Goal: Task Accomplishment & Management: Complete application form

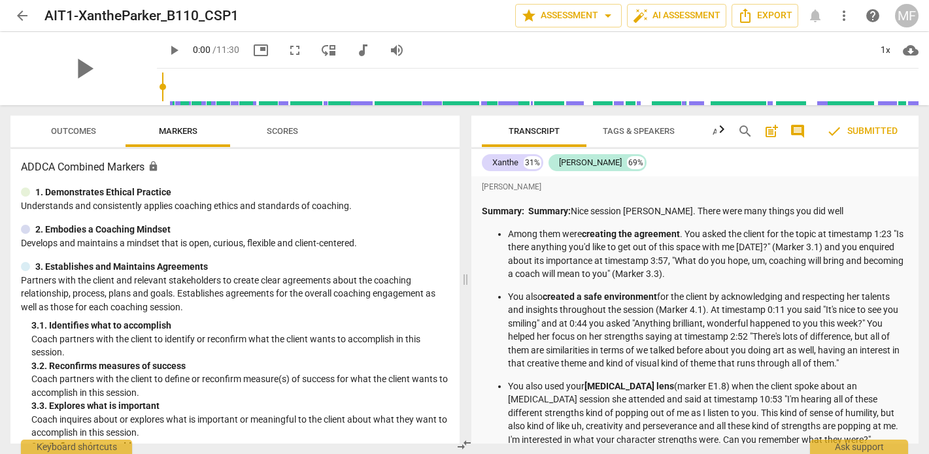
click at [63, 139] on span "Outcomes" at bounding box center [73, 132] width 76 height 18
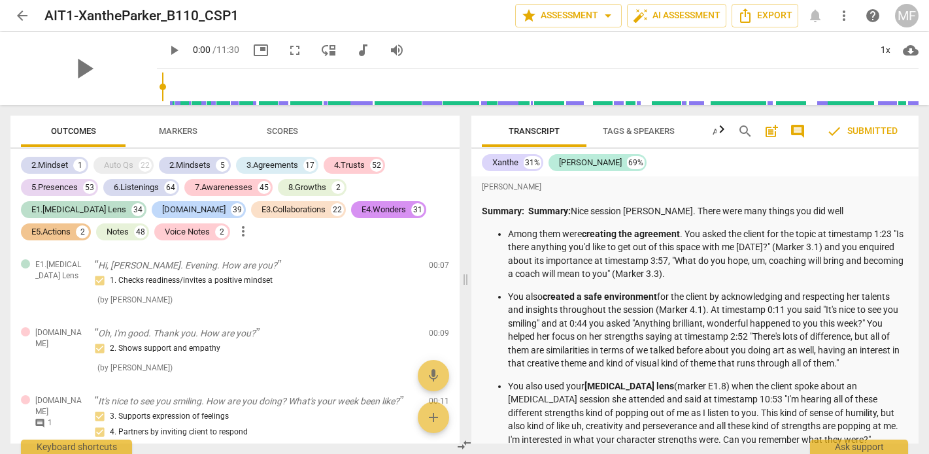
click at [281, 129] on span "Scores" at bounding box center [282, 131] width 31 height 10
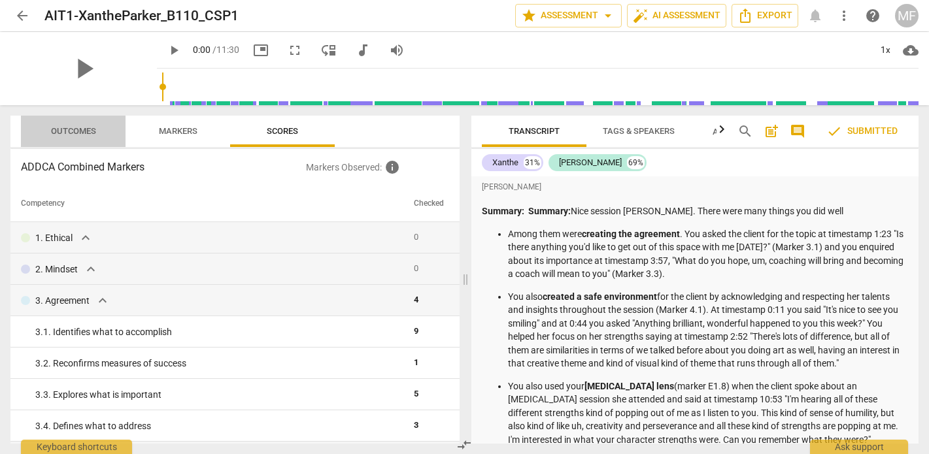
click at [86, 135] on span "Outcomes" at bounding box center [73, 131] width 45 height 10
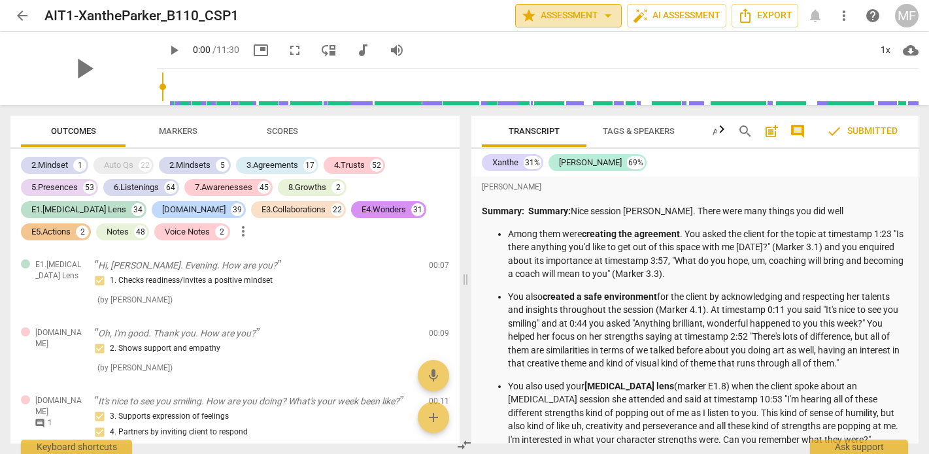
click at [607, 17] on span "arrow_drop_down" at bounding box center [608, 16] width 16 height 16
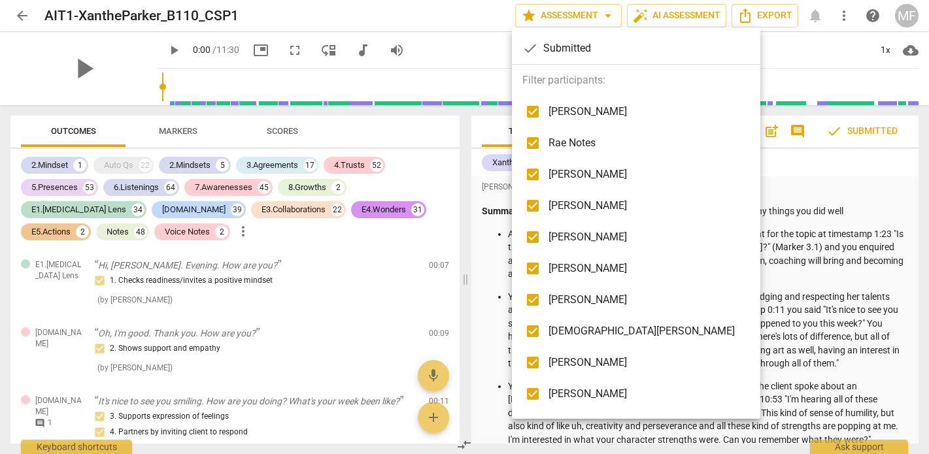
click at [444, 12] on div at bounding box center [464, 227] width 929 height 454
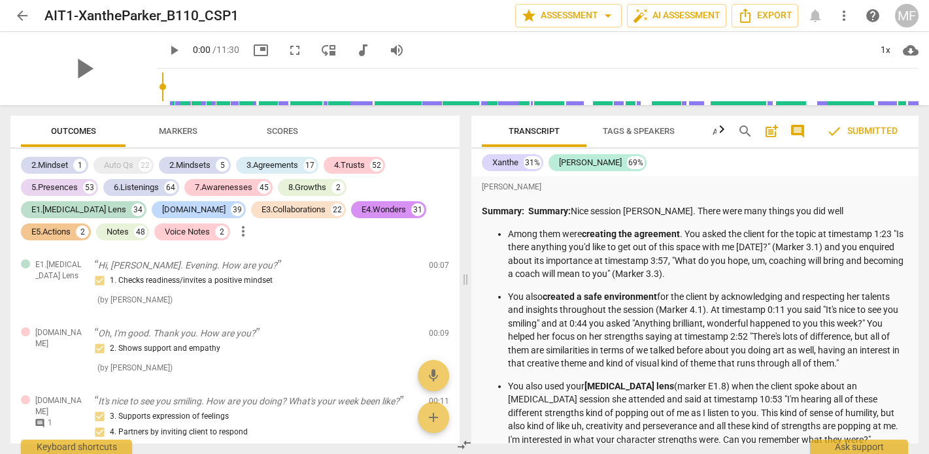
click at [725, 130] on icon "button" at bounding box center [722, 130] width 16 height 16
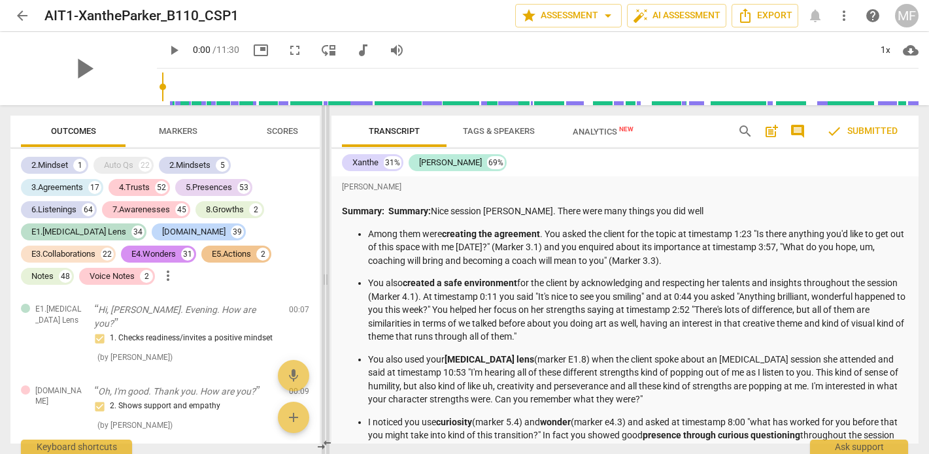
drag, startPoint x: 465, startPoint y: 282, endPoint x: 326, endPoint y: 278, distance: 139.3
click at [326, 278] on span at bounding box center [326, 279] width 8 height 349
click at [843, 18] on span "more_vert" at bounding box center [844, 16] width 16 height 16
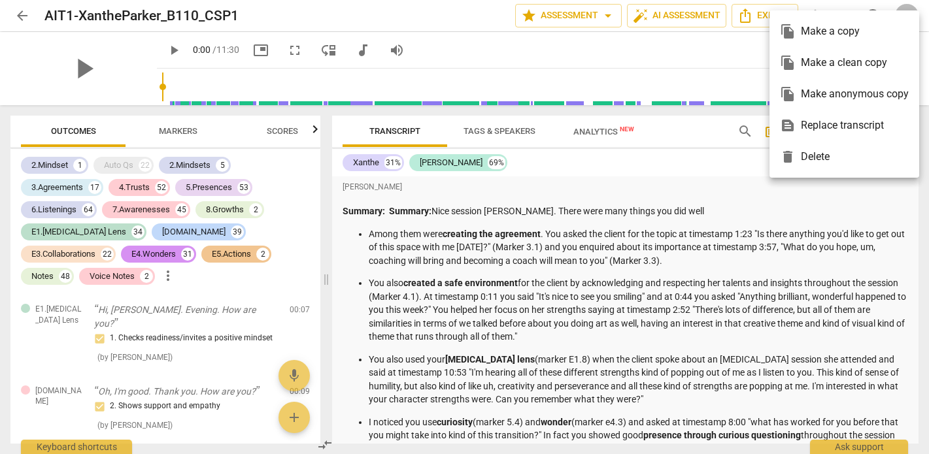
click at [733, 302] on div at bounding box center [464, 227] width 929 height 454
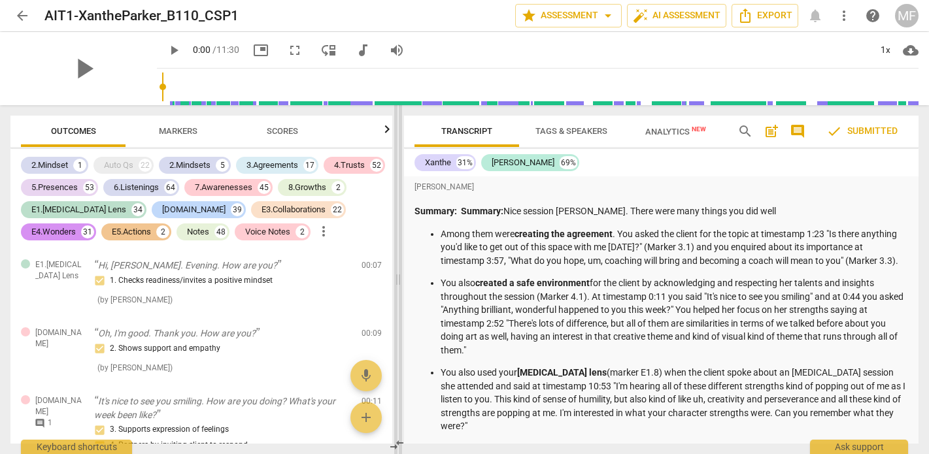
drag, startPoint x: 327, startPoint y: 277, endPoint x: 401, endPoint y: 276, distance: 74.5
click at [400, 276] on span at bounding box center [398, 279] width 8 height 349
click at [289, 131] on span "Scores" at bounding box center [282, 131] width 31 height 10
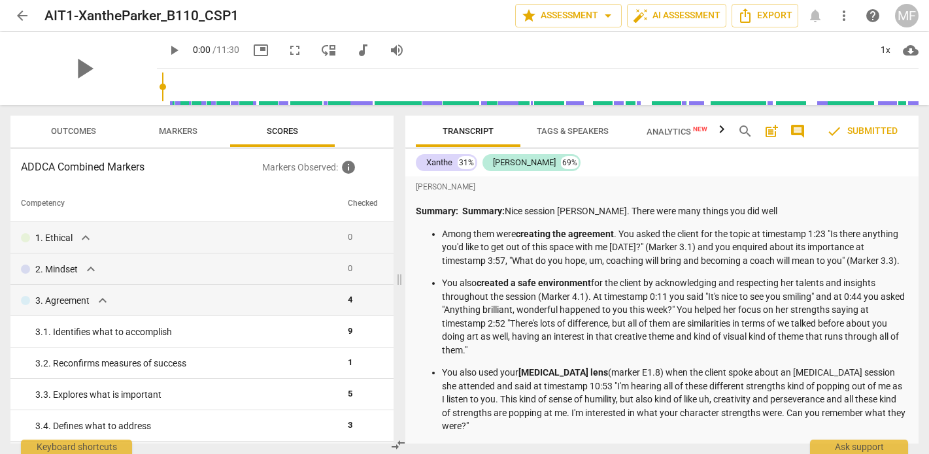
click at [79, 131] on span "Outcomes" at bounding box center [73, 131] width 45 height 10
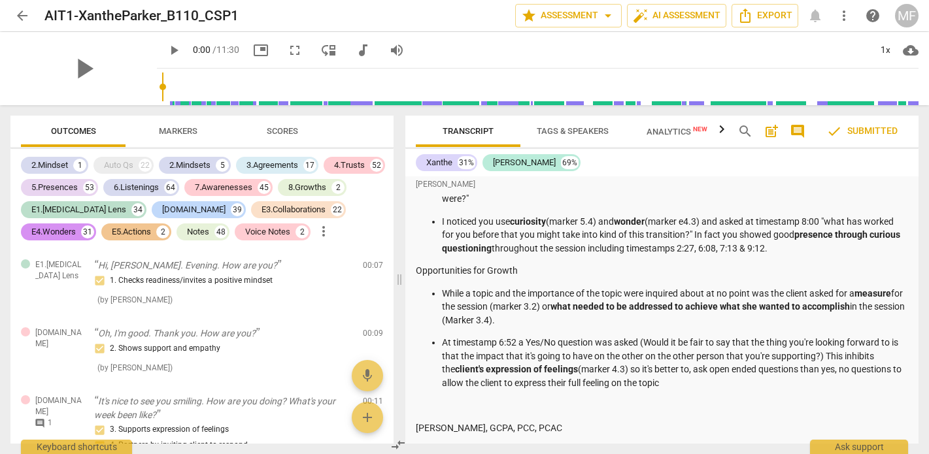
scroll to position [233, 0]
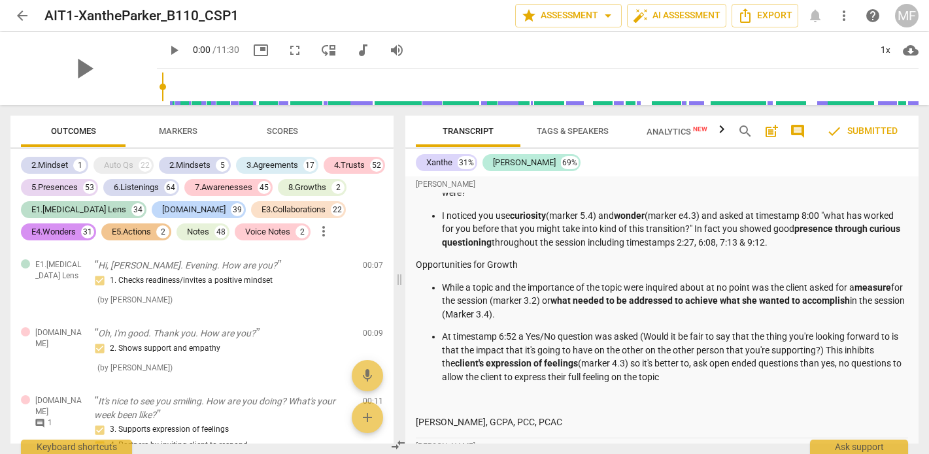
drag, startPoint x: 453, startPoint y: 267, endPoint x: 582, endPoint y: 290, distance: 131.3
click at [582, 290] on p "While a topic and the importance of the topic were inquired about at no point w…" at bounding box center [675, 301] width 467 height 41
click at [601, 296] on p "While a topic and the importance of the topic were inquired about at no point w…" at bounding box center [675, 301] width 467 height 41
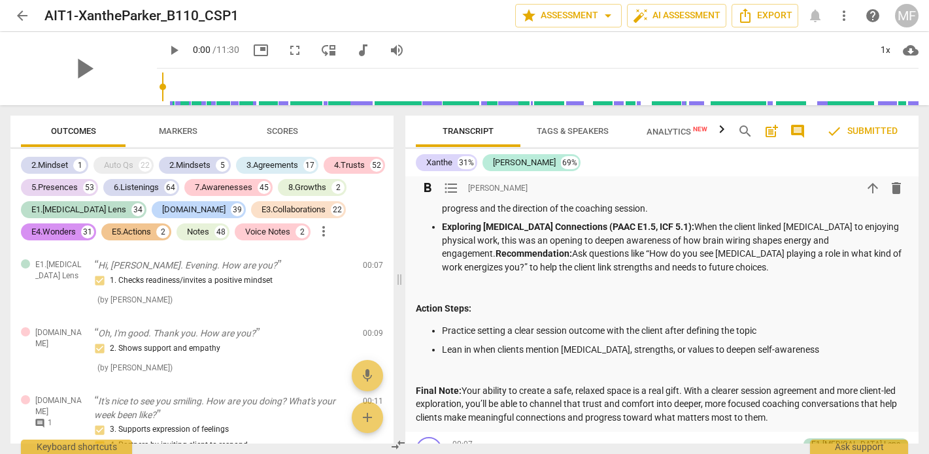
scroll to position [3219, 0]
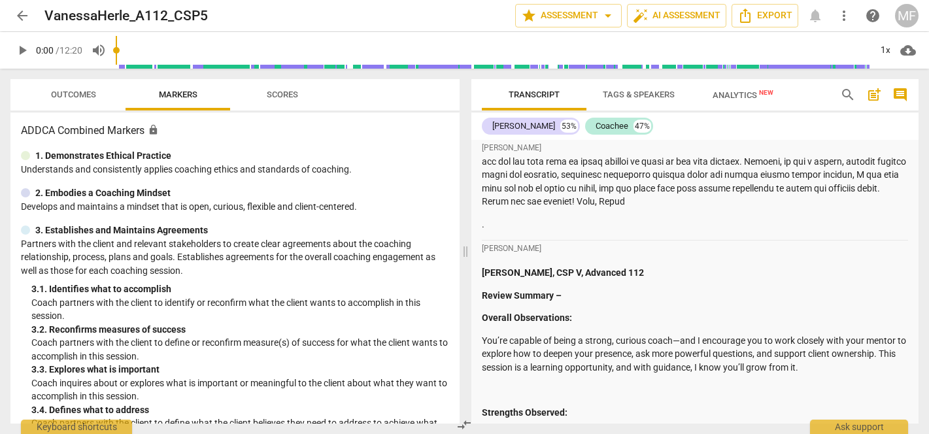
click at [20, 18] on span "arrow_back" at bounding box center [22, 16] width 16 height 16
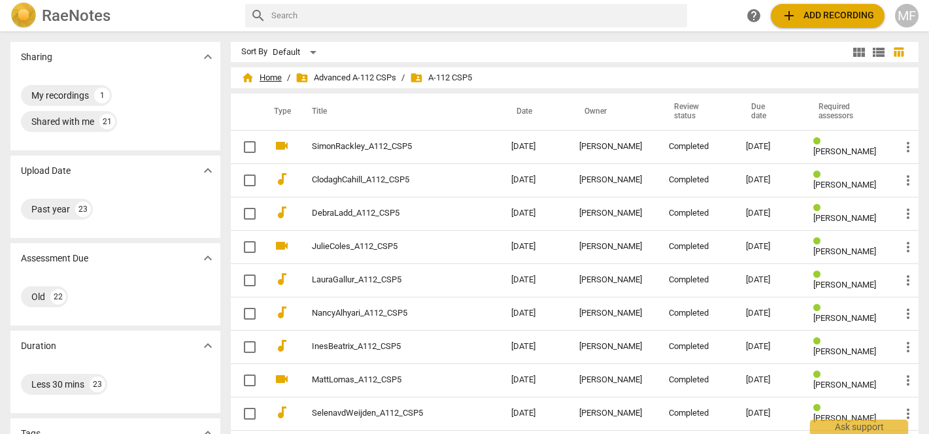
click at [282, 80] on span "home Home" at bounding box center [261, 77] width 41 height 13
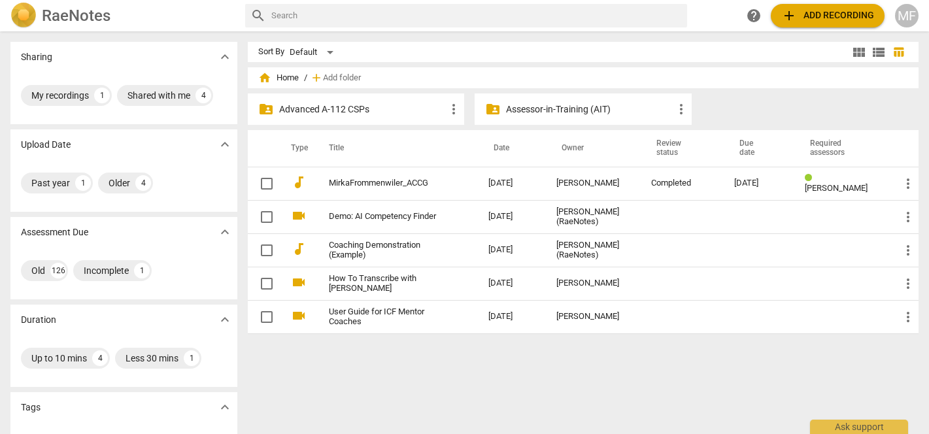
click at [542, 112] on p "Assessor-in-Training (AIT)" at bounding box center [589, 110] width 167 height 14
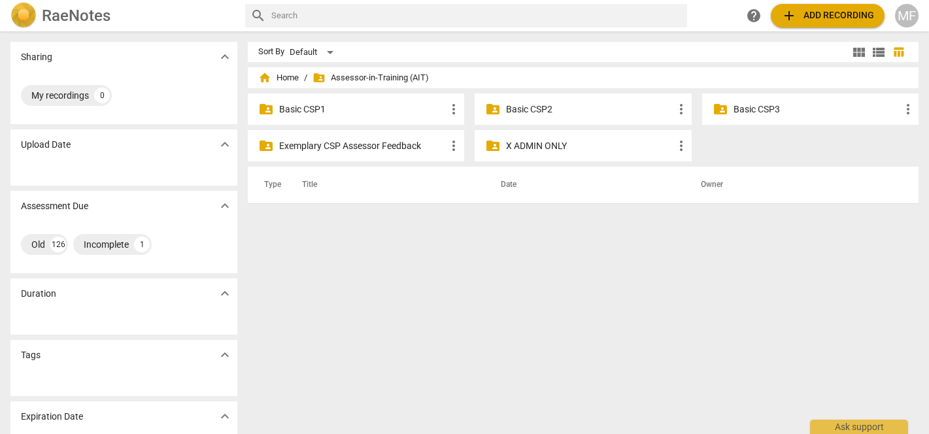
click at [396, 101] on div "folder_shared Basic CSP1 more_vert" at bounding box center [356, 108] width 216 height 31
click at [358, 106] on p "Basic CSP1" at bounding box center [362, 110] width 167 height 14
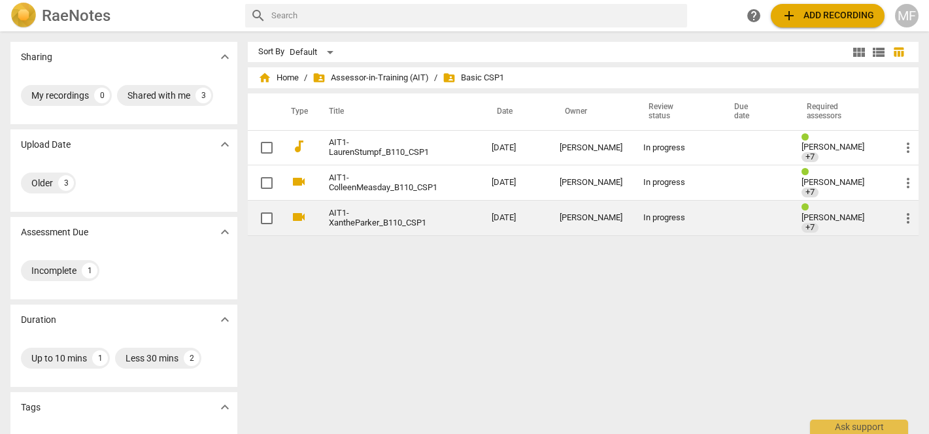
click at [900, 216] on span "more_vert" at bounding box center [908, 218] width 16 height 16
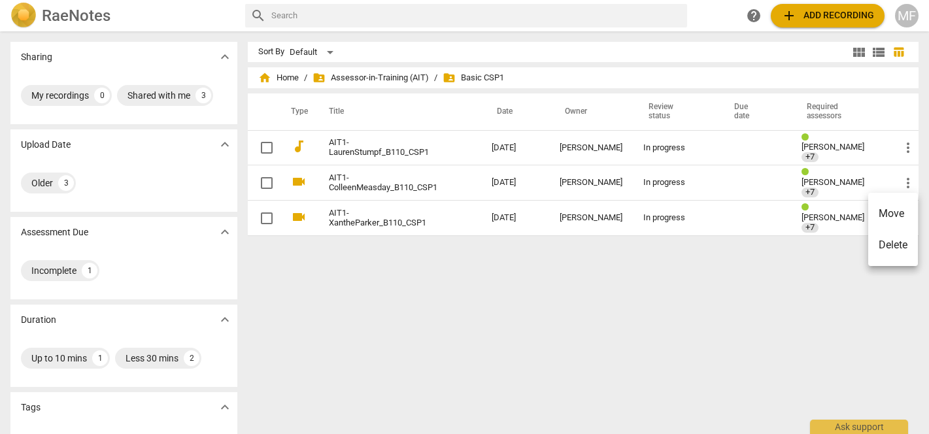
click at [803, 262] on div at bounding box center [464, 217] width 929 height 434
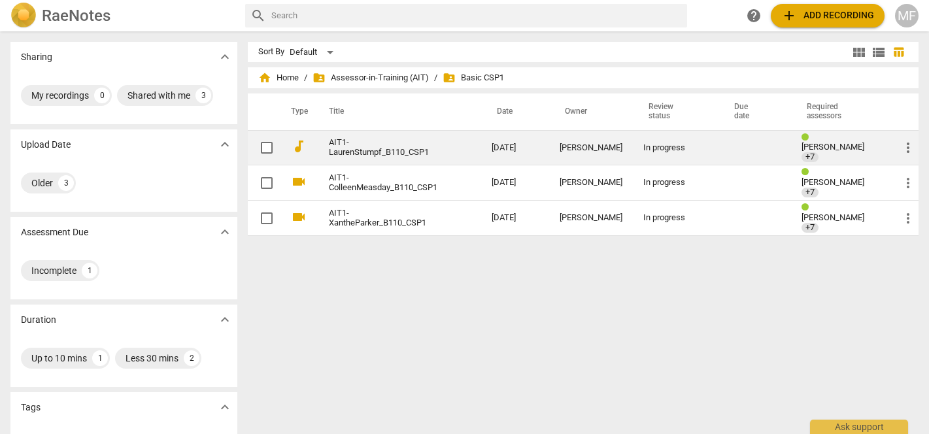
click at [575, 145] on div "[PERSON_NAME]" at bounding box center [590, 148] width 63 height 10
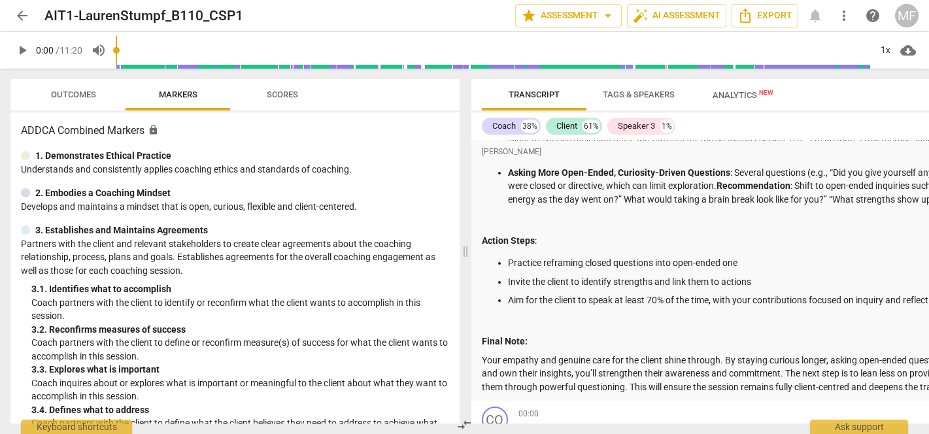
click at [61, 95] on span "Outcomes" at bounding box center [73, 95] width 45 height 10
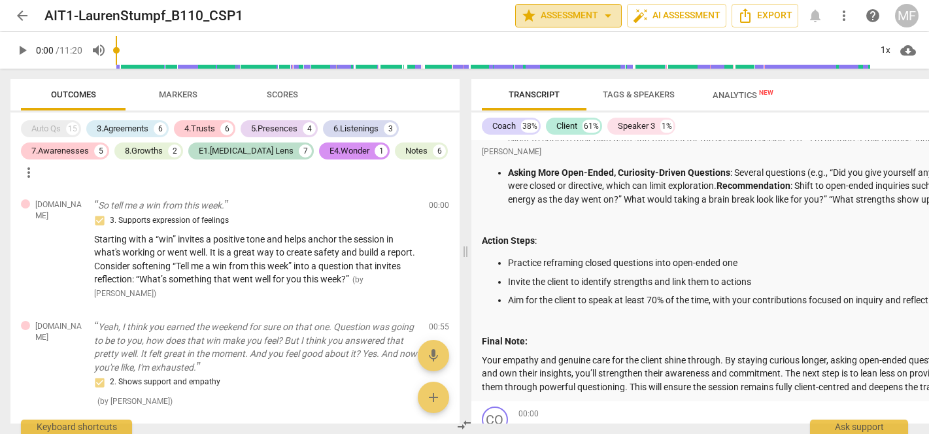
click at [609, 14] on span "arrow_drop_down" at bounding box center [608, 16] width 16 height 16
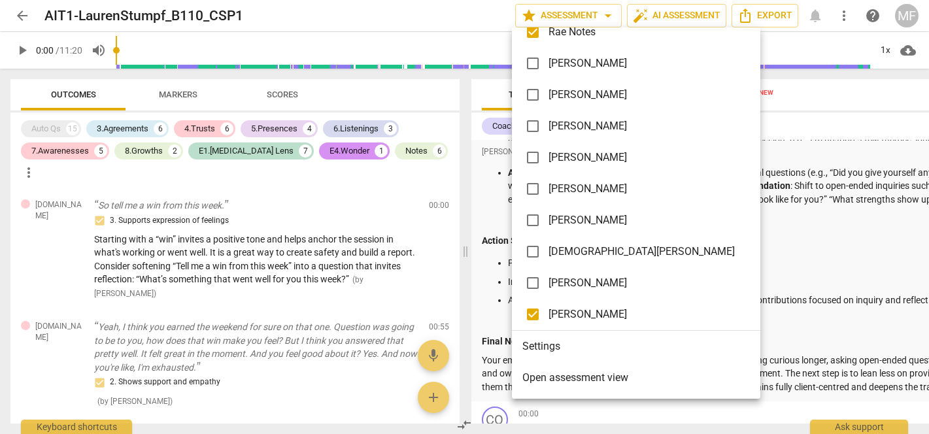
scroll to position [80, 0]
click at [598, 377] on span "Open assessment view" at bounding box center [575, 378] width 106 height 16
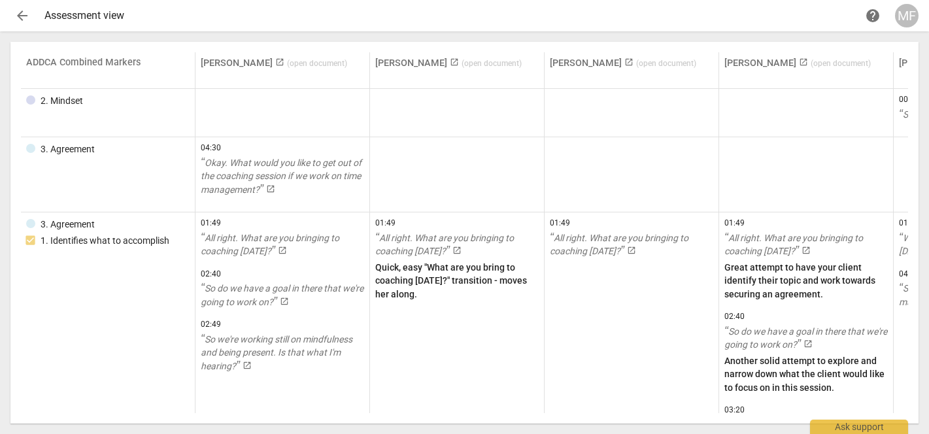
click at [22, 15] on span "arrow_back" at bounding box center [22, 16] width 16 height 16
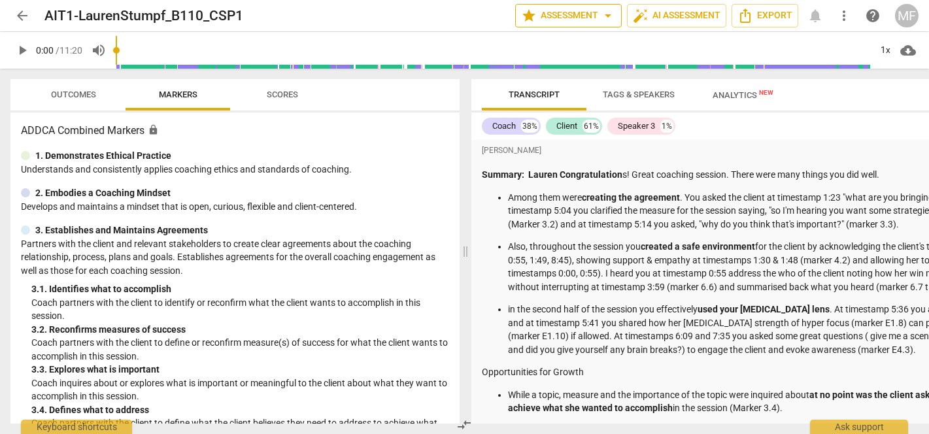
click at [610, 22] on span "arrow_drop_down" at bounding box center [608, 16] width 16 height 16
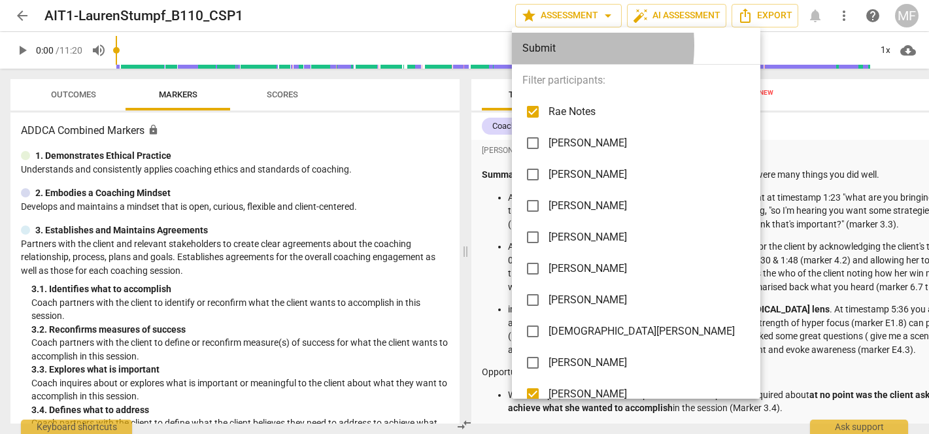
click at [531, 46] on div "Submit" at bounding box center [638, 48] width 253 height 31
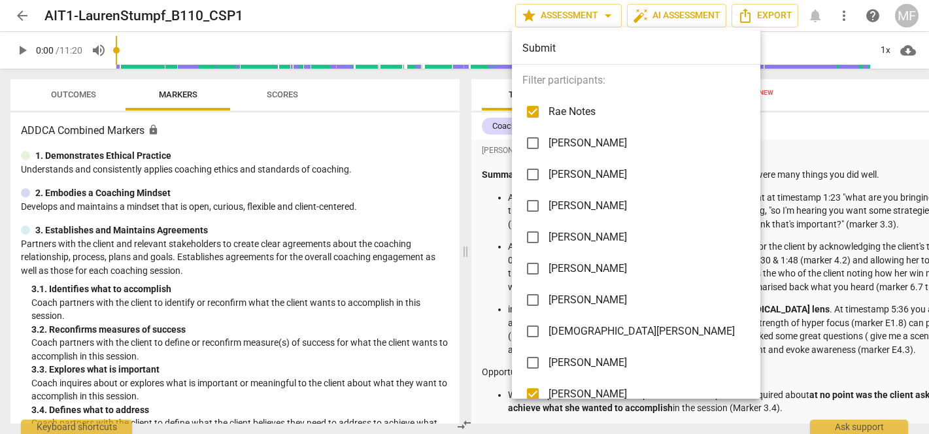
click at [761, 142] on div at bounding box center [464, 217] width 929 height 434
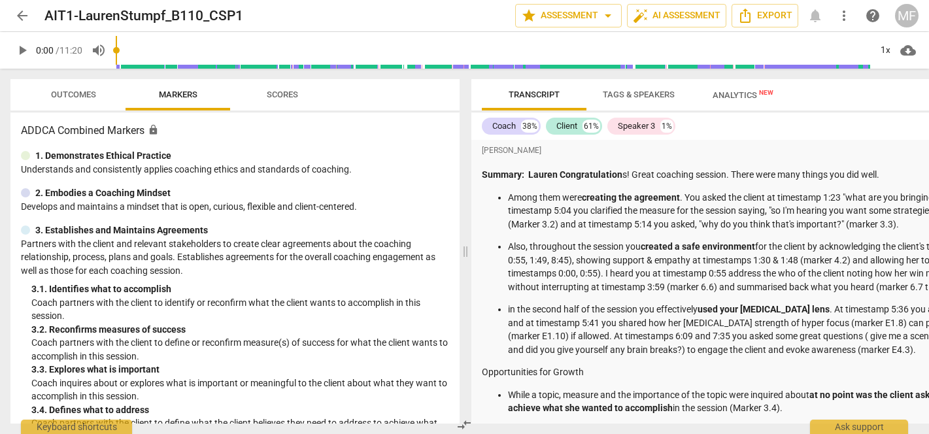
click at [18, 15] on span "arrow_back" at bounding box center [22, 16] width 16 height 16
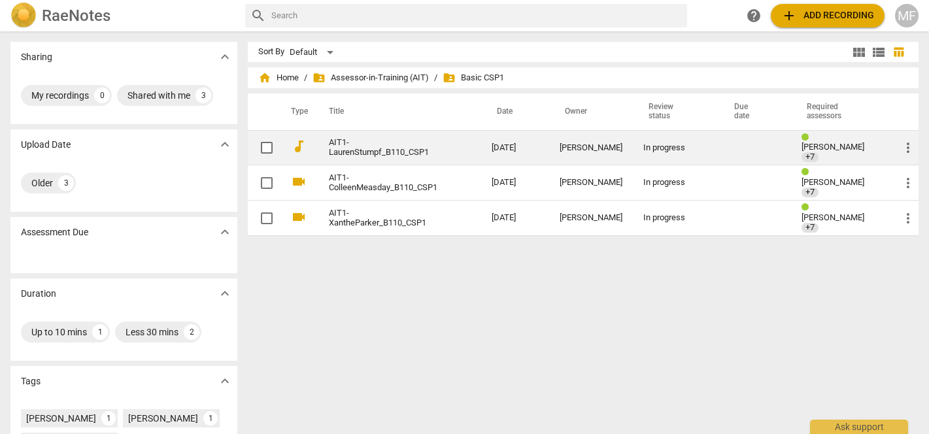
click at [589, 146] on div "[PERSON_NAME]" at bounding box center [590, 148] width 63 height 10
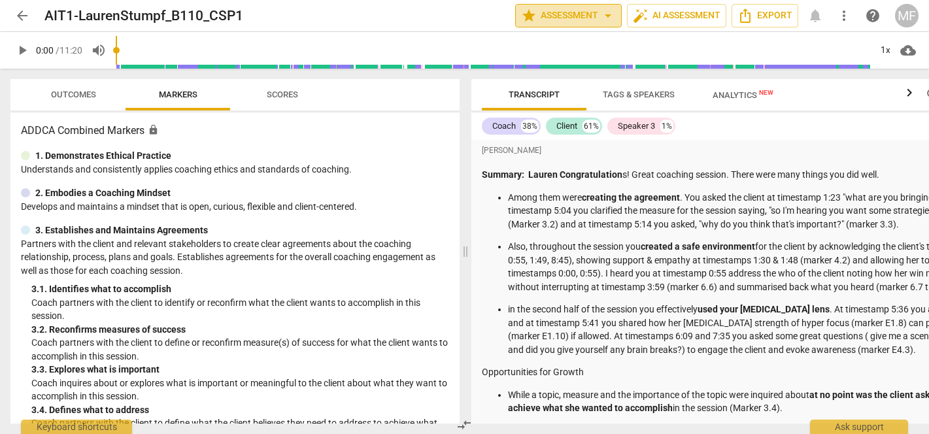
click at [610, 16] on span "arrow_drop_down" at bounding box center [608, 16] width 16 height 16
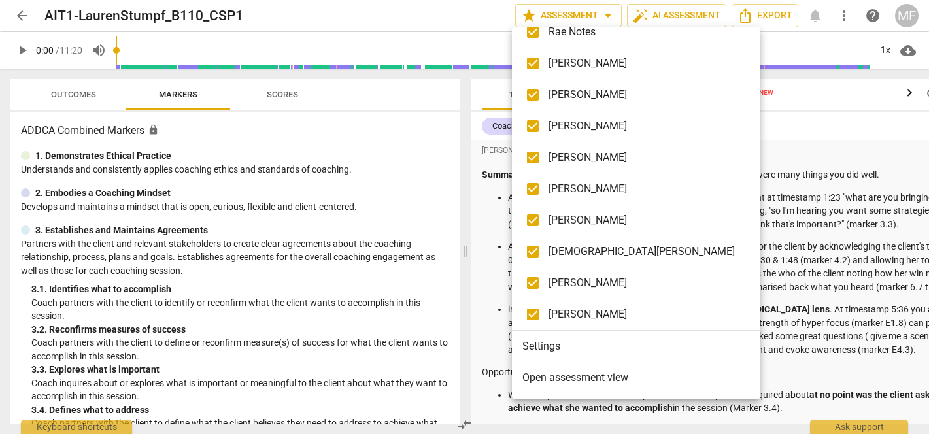
scroll to position [80, 0]
click at [593, 377] on span "Open assessment view" at bounding box center [575, 378] width 106 height 16
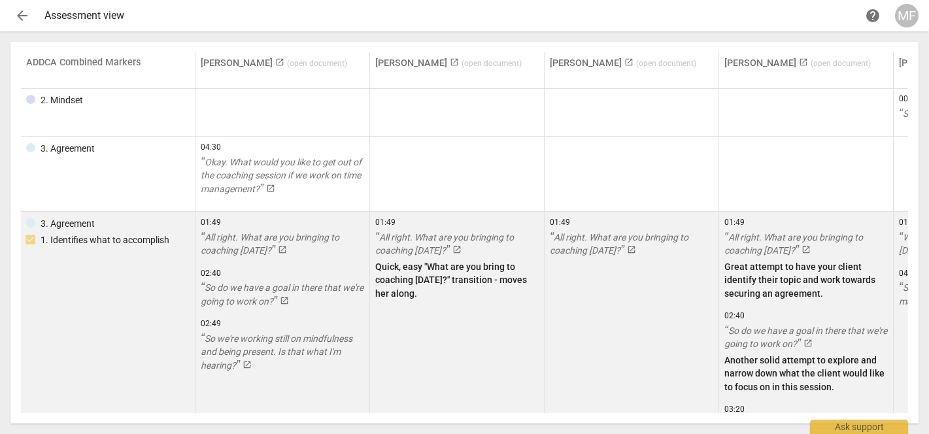
scroll to position [1, 0]
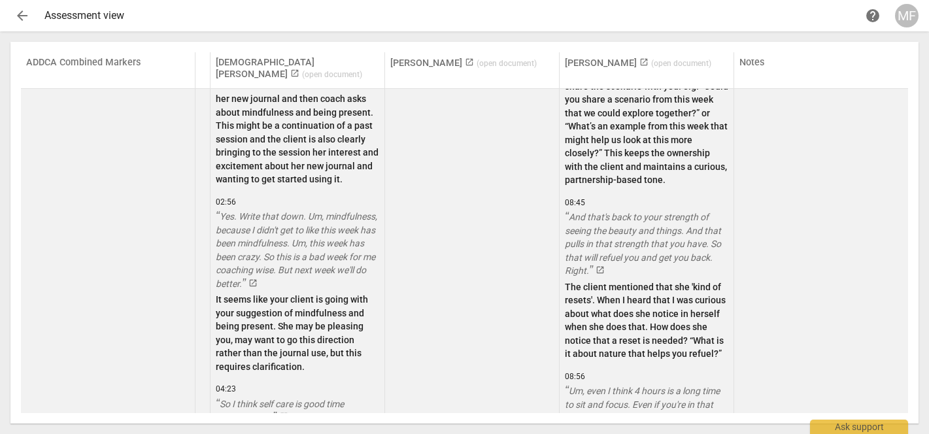
scroll to position [20333, 861]
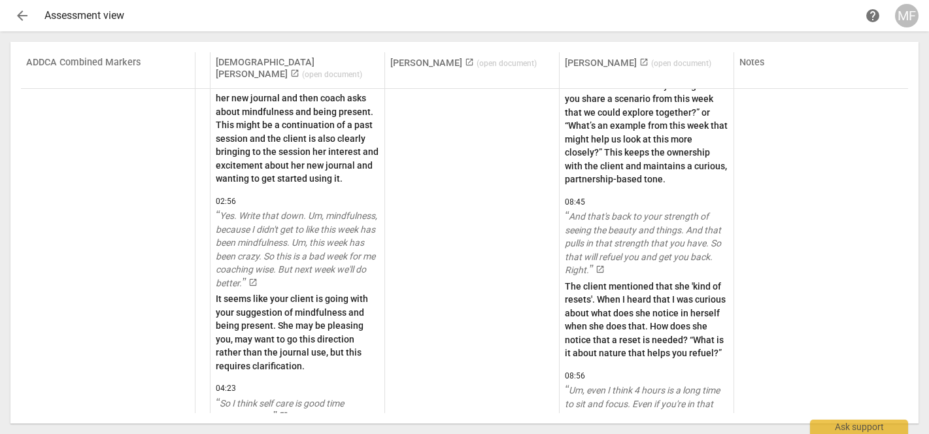
click at [21, 20] on span "arrow_back" at bounding box center [22, 16] width 16 height 16
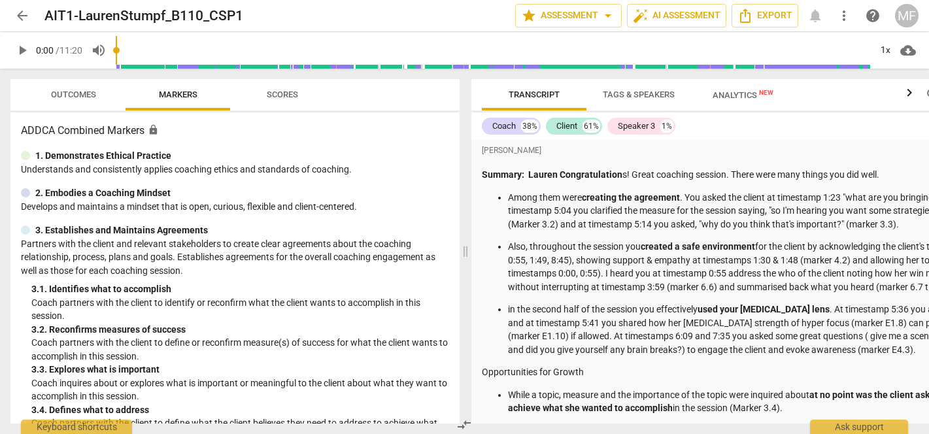
click at [25, 16] on span "arrow_back" at bounding box center [22, 16] width 16 height 16
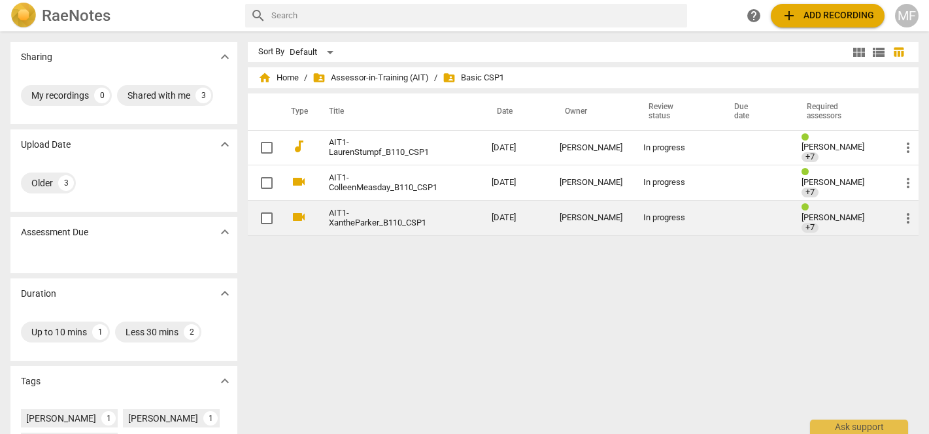
click at [512, 218] on td "[DATE]" at bounding box center [515, 218] width 68 height 35
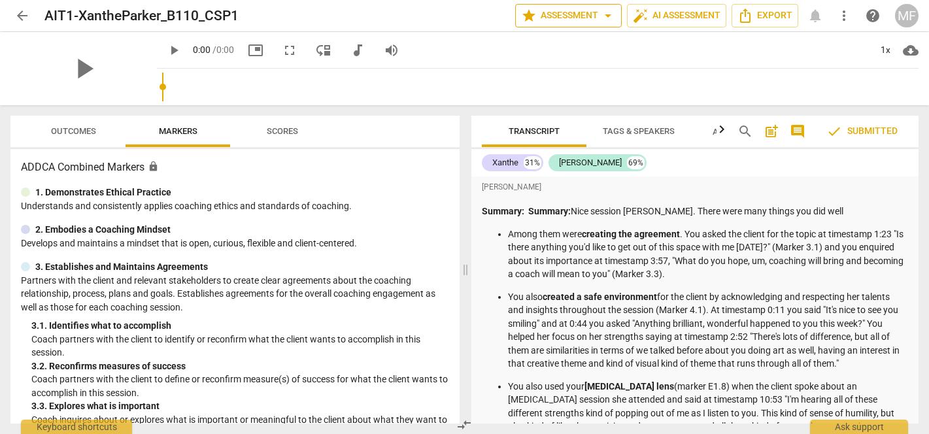
click at [607, 22] on span "arrow_drop_down" at bounding box center [608, 16] width 16 height 16
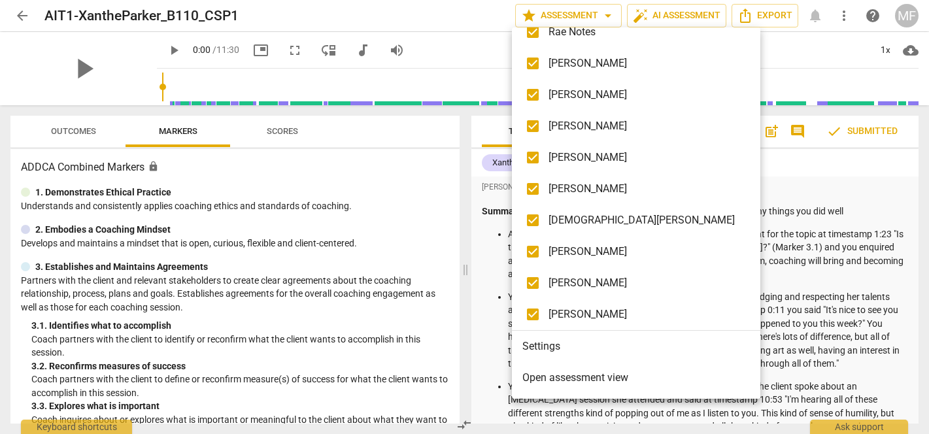
scroll to position [111, 0]
click at [569, 373] on span "Open assessment view" at bounding box center [575, 378] width 106 height 16
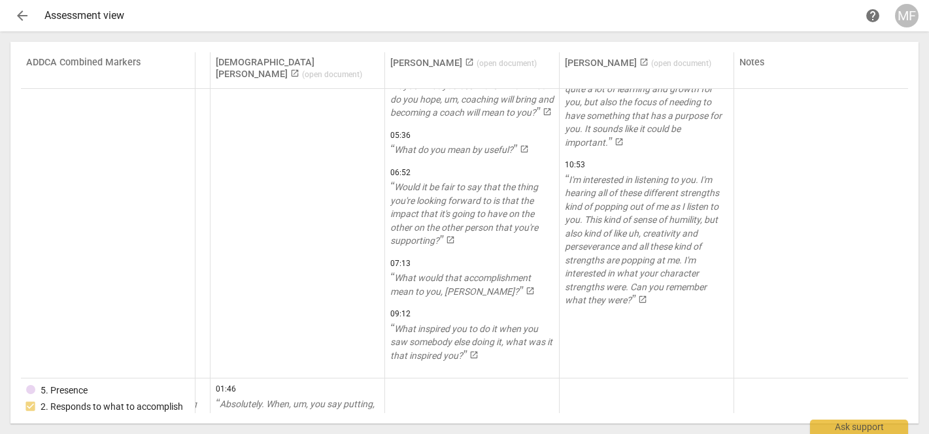
scroll to position [5291, 1037]
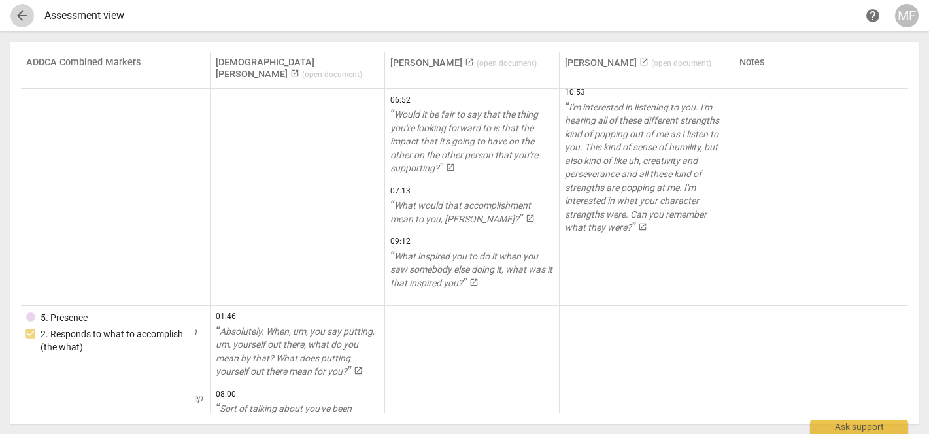
click at [21, 11] on span "arrow_back" at bounding box center [22, 16] width 16 height 16
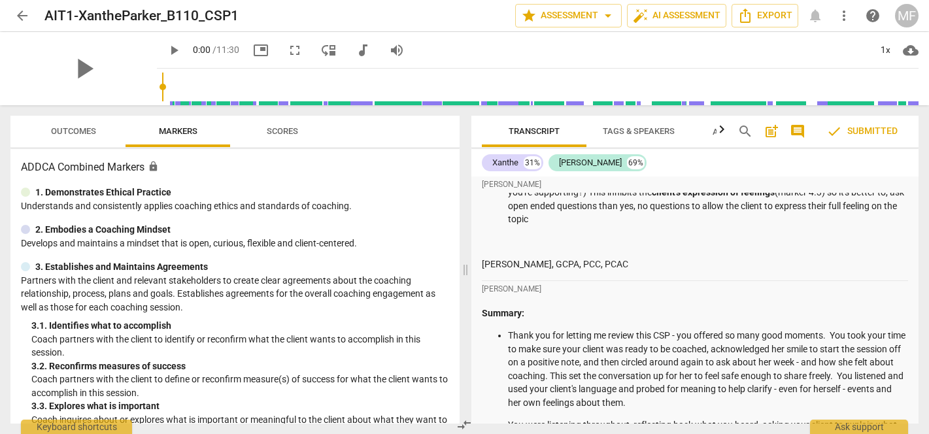
scroll to position [444, 0]
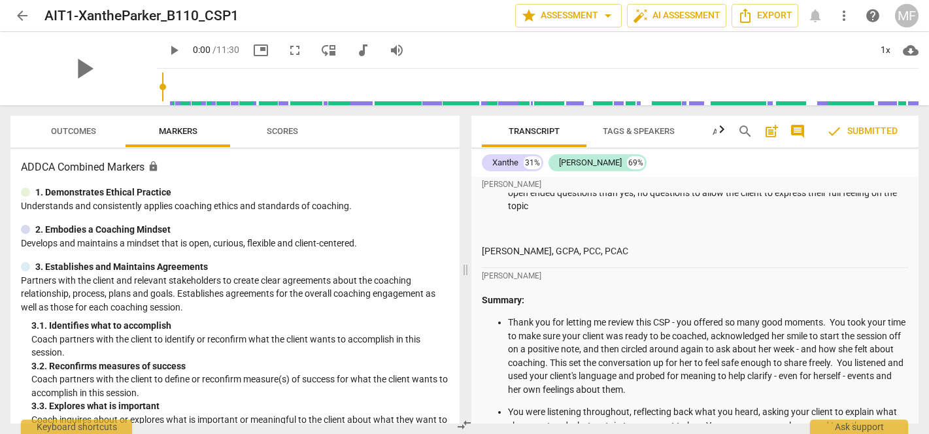
click at [80, 133] on span "Outcomes" at bounding box center [73, 131] width 45 height 10
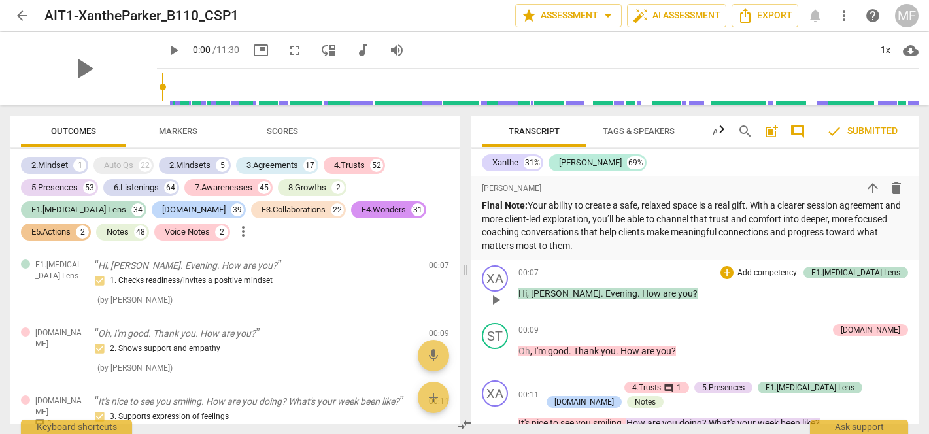
scroll to position [3746, 0]
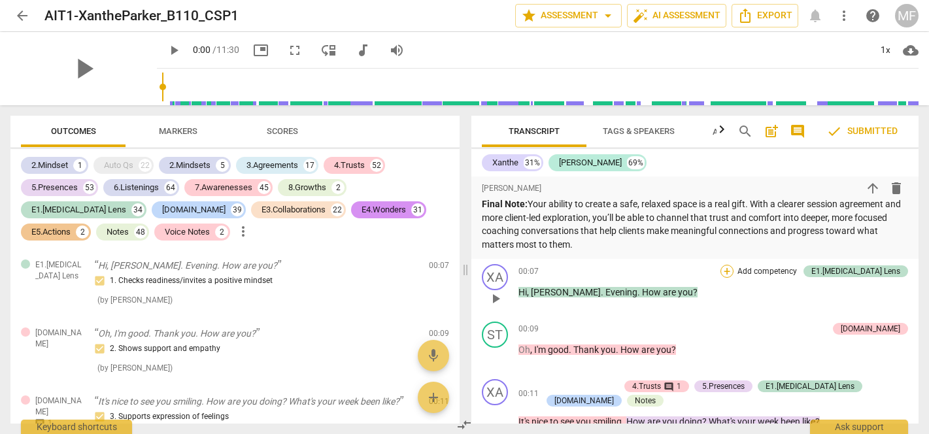
click at [733, 265] on div "+" at bounding box center [726, 271] width 13 height 13
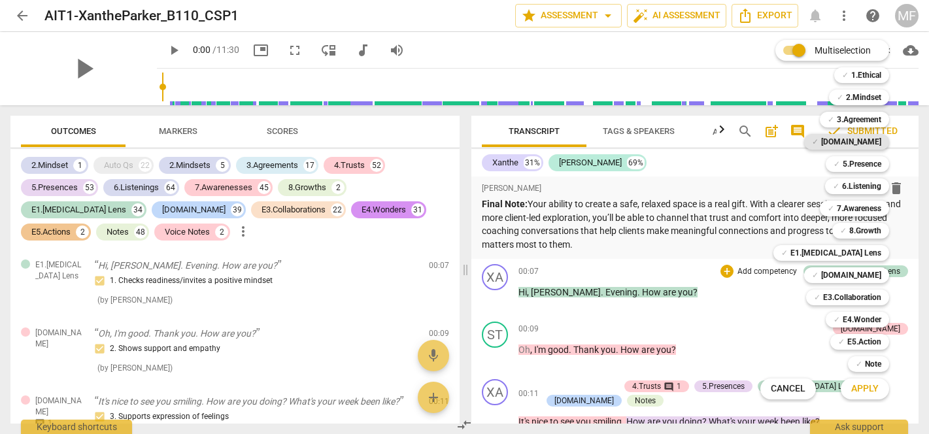
click at [874, 138] on b "[DOMAIN_NAME]" at bounding box center [851, 142] width 60 height 16
click at [865, 394] on span "Apply" at bounding box center [864, 388] width 27 height 13
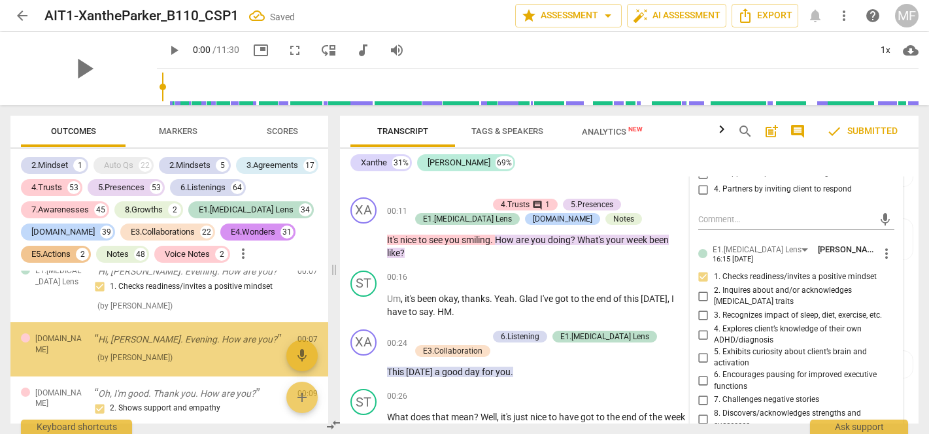
scroll to position [3106, 0]
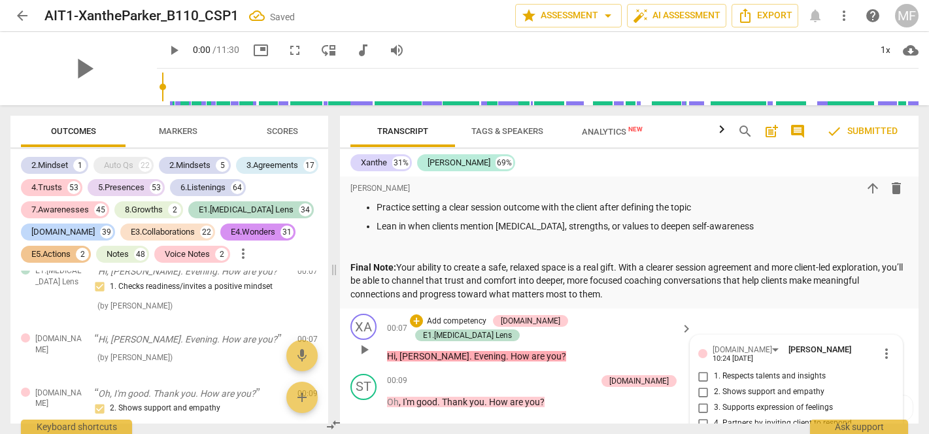
click at [700, 384] on input "2. Shows support and empathy" at bounding box center [703, 392] width 21 height 16
click at [701, 384] on input "2. Shows support and empathy" at bounding box center [703, 392] width 21 height 16
checkbox input "false"
click at [701, 400] on input "3. Supports expression of feelings" at bounding box center [703, 408] width 21 height 16
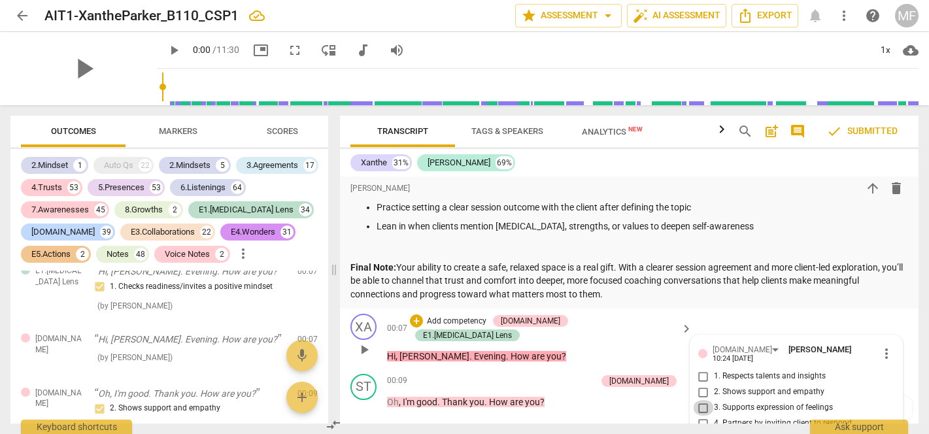
checkbox input "true"
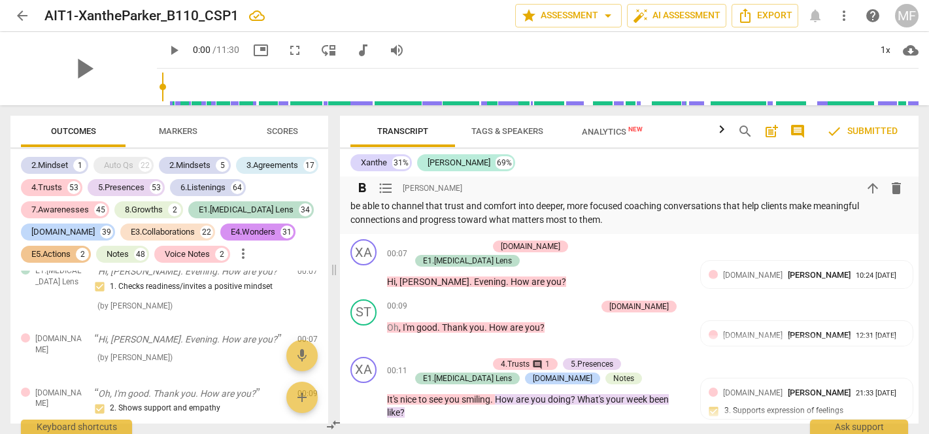
scroll to position [3235, 0]
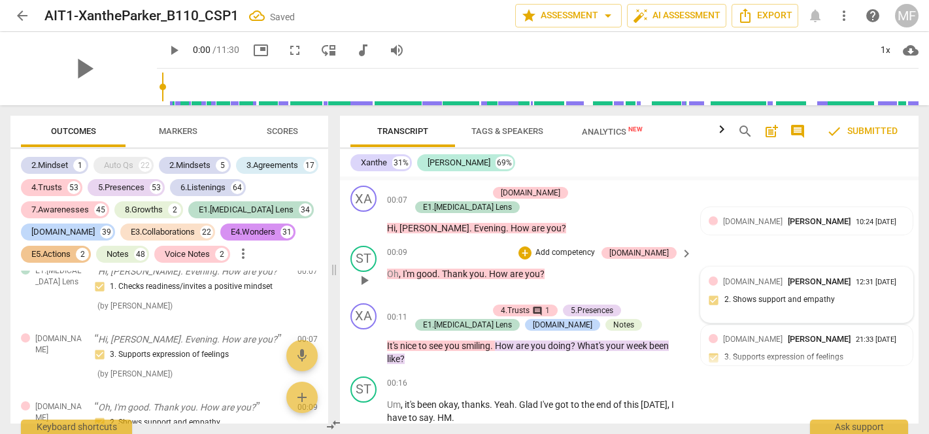
click at [840, 276] on span "[PERSON_NAME]" at bounding box center [819, 281] width 63 height 10
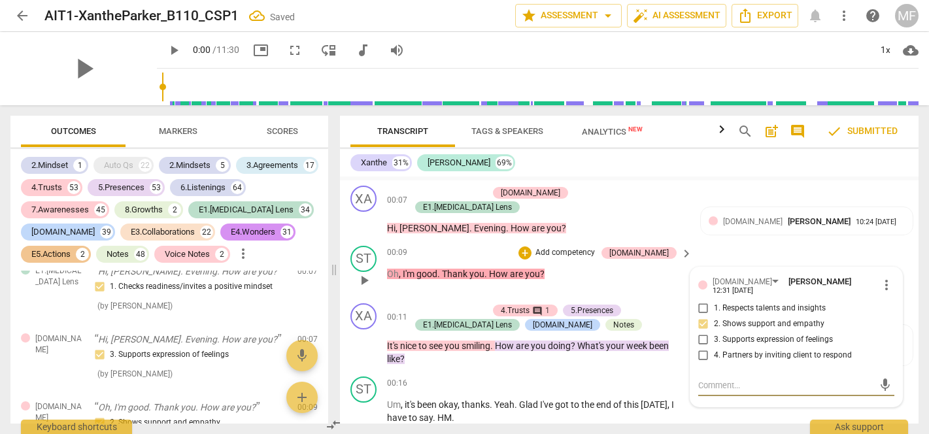
click at [882, 277] on span "more_vert" at bounding box center [886, 285] width 16 height 16
click at [893, 268] on li "Delete" at bounding box center [895, 270] width 45 height 25
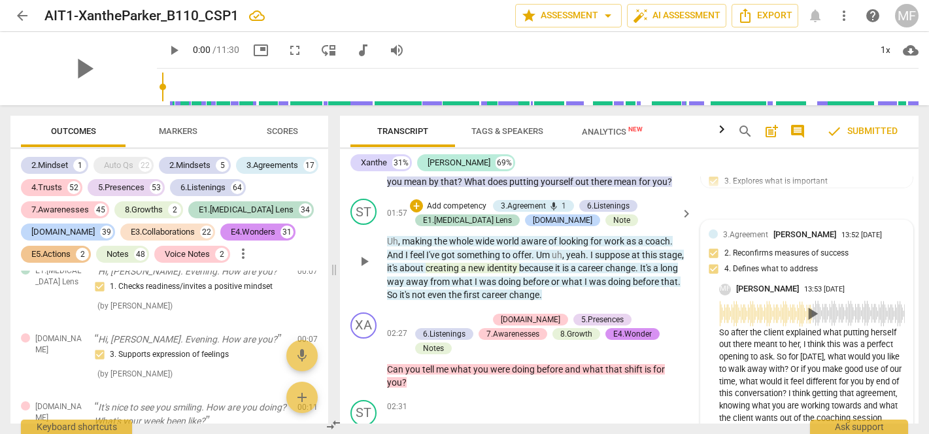
scroll to position [4206, 0]
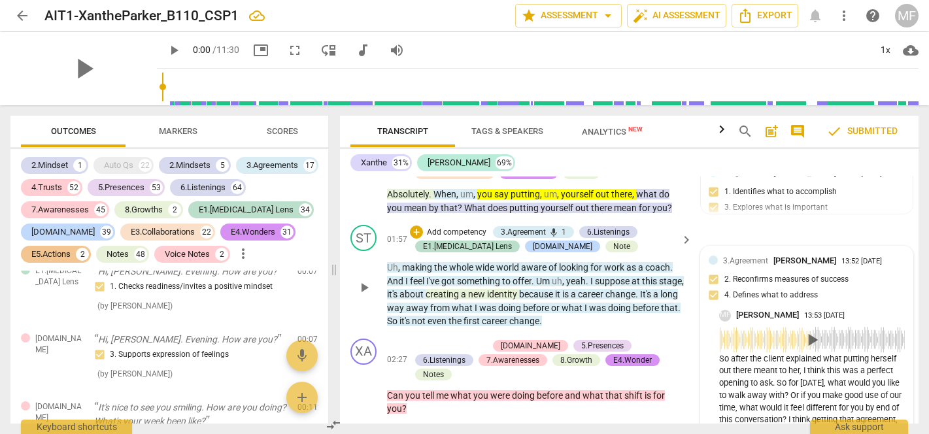
click at [708, 254] on div "3.Agreement [PERSON_NAME] 13:52 [DATE] 2. Reconfirms measures of success 4. Def…" at bounding box center [806, 282] width 196 height 56
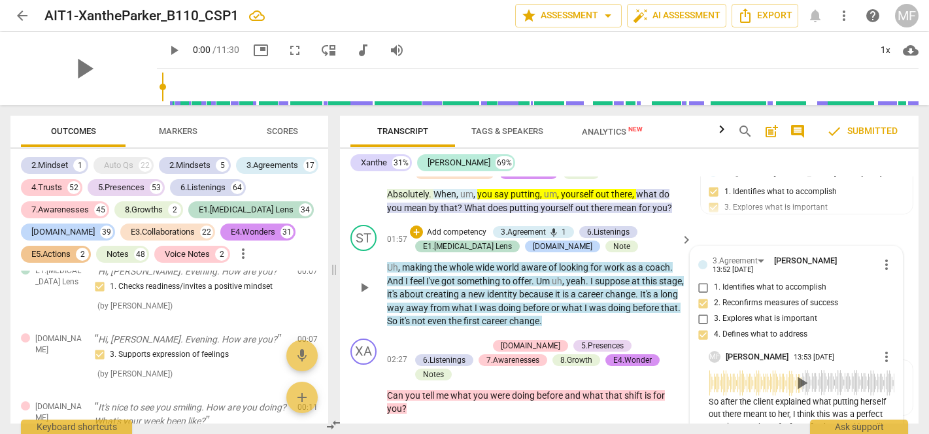
click at [702, 295] on input "2. Reconfirms measures of success" at bounding box center [703, 303] width 21 height 16
checkbox input "false"
click at [702, 327] on input "4. Defines what to address" at bounding box center [703, 335] width 21 height 16
checkbox input "true"
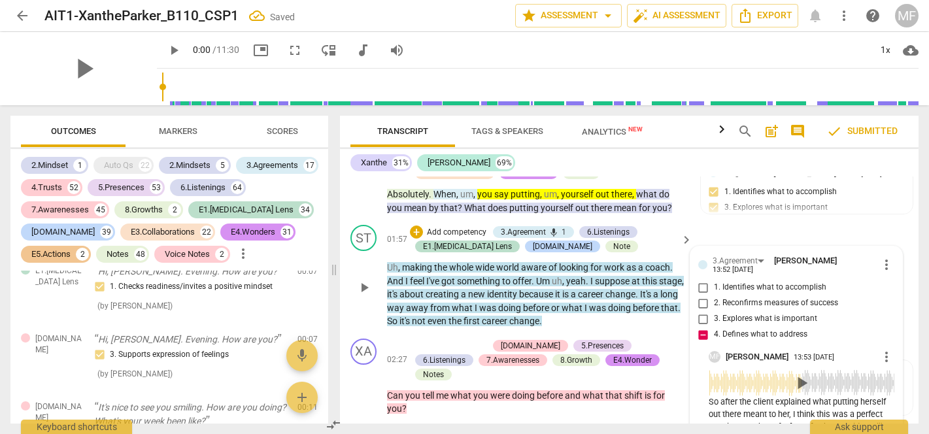
scroll to position [4233, 0]
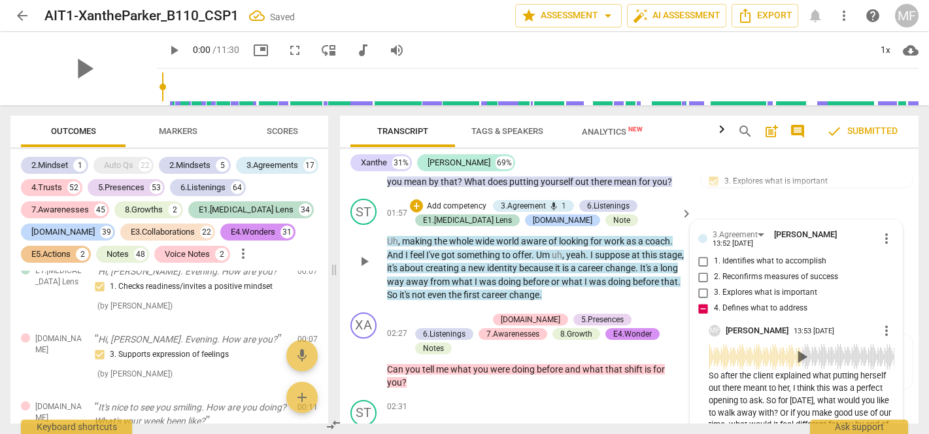
click at [908, 216] on div "ST play_arrow pause 01:57 + Add competency 3.Agreement mic 1 6.Listenings E1.[M…" at bounding box center [629, 250] width 578 height 114
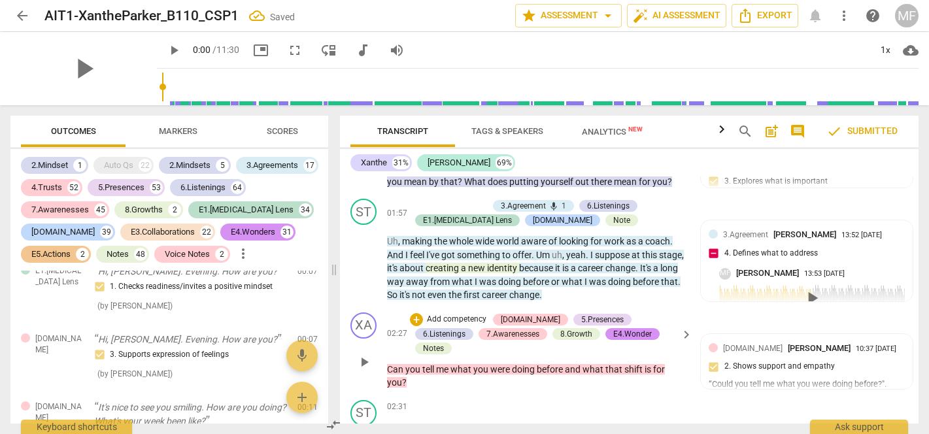
scroll to position [4245, 0]
